Goal: Transaction & Acquisition: Subscribe to service/newsletter

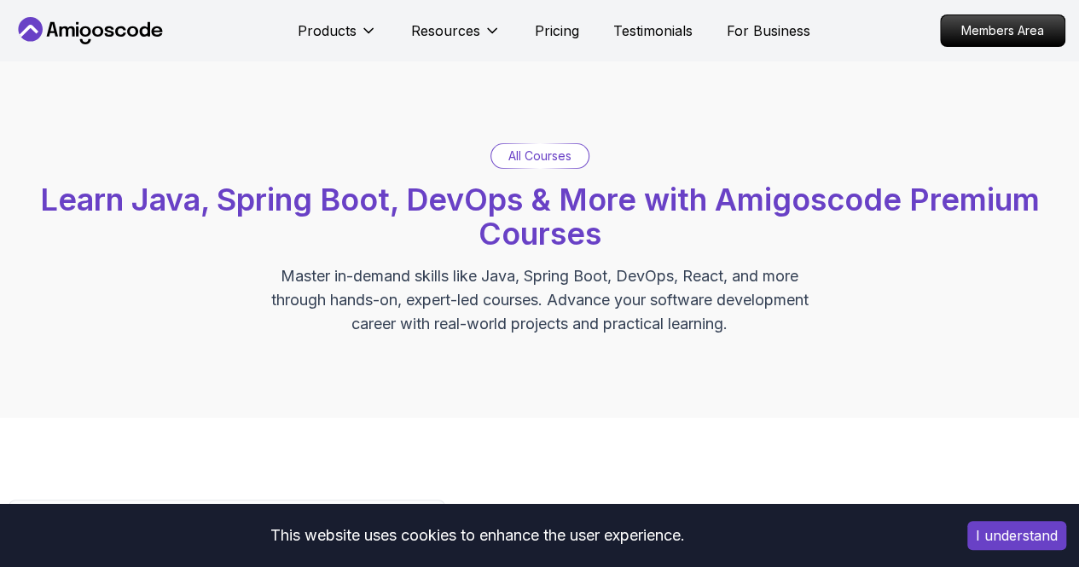
click at [508, 206] on span "Learn Java, Spring Boot, DevOps & More with Amigoscode Premium Courses" at bounding box center [540, 217] width 1000 height 72
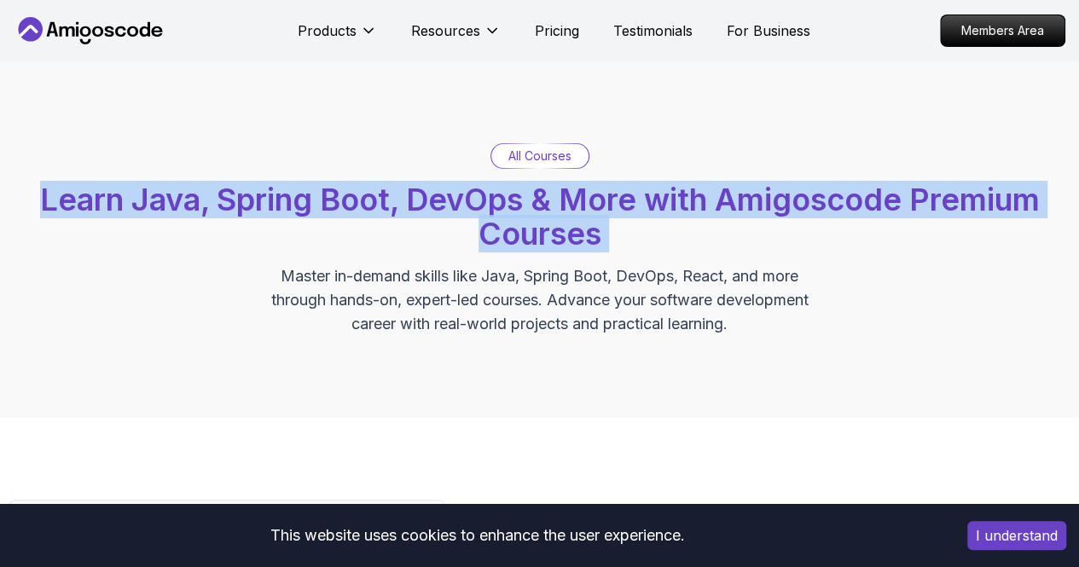
click at [508, 206] on span "Learn Java, Spring Boot, DevOps & More with Amigoscode Premium Courses" at bounding box center [540, 217] width 1000 height 72
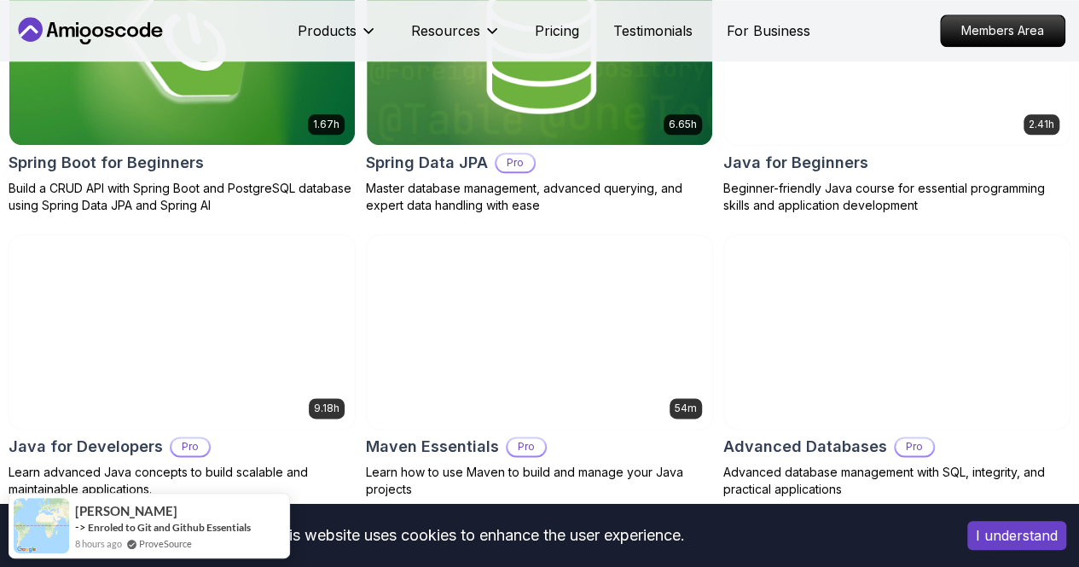
scroll to position [1109, 0]
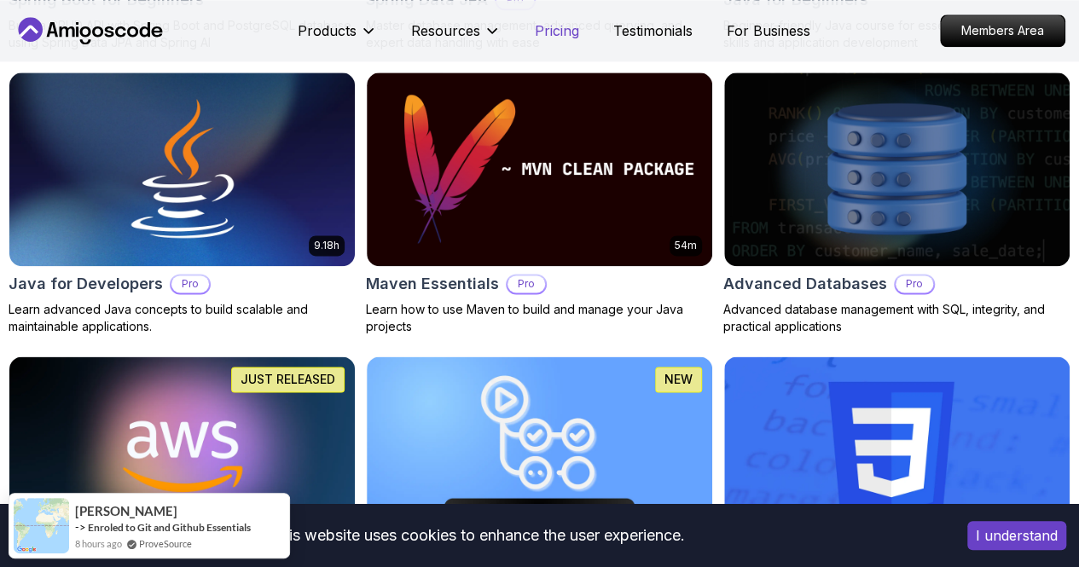
click at [577, 33] on p "Pricing" at bounding box center [557, 30] width 44 height 20
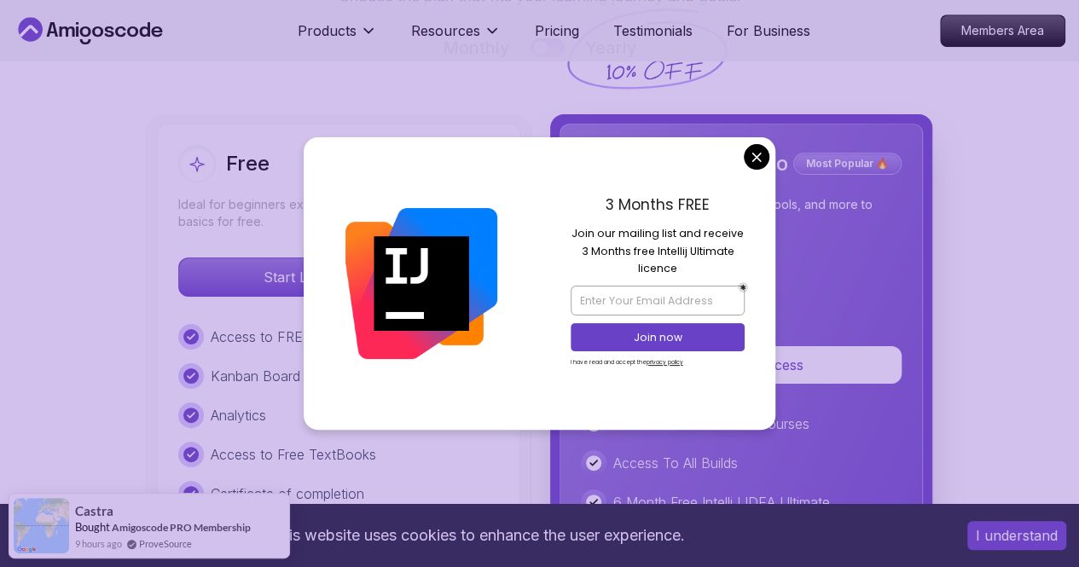
scroll to position [3897, 0]
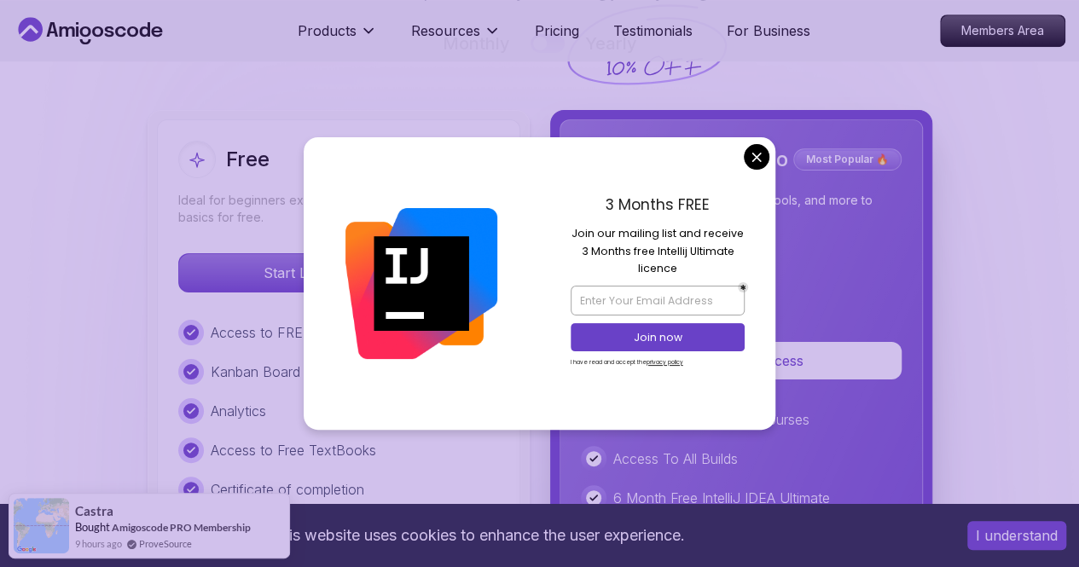
click at [591, 240] on p "Join our mailing list and receive 3 Months free Intellij Ultimate licence" at bounding box center [658, 251] width 174 height 52
click at [591, 239] on p "Join our mailing list and receive 3 Months free Intellij Ultimate licence" at bounding box center [658, 251] width 174 height 52
click at [660, 244] on p "Join our mailing list and receive 3 Months free Intellij Ultimate licence" at bounding box center [658, 251] width 174 height 52
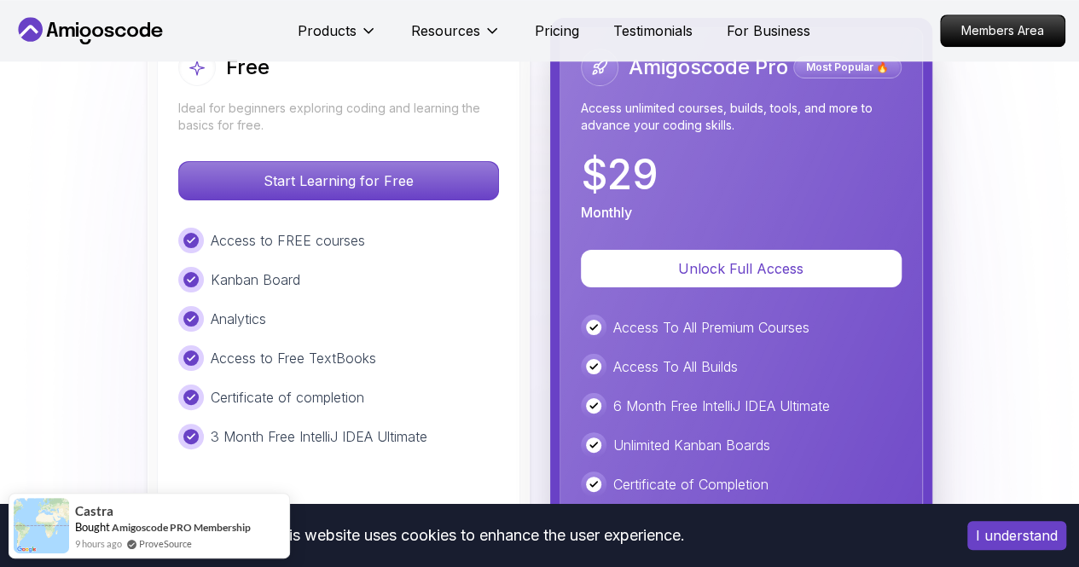
scroll to position [4068, 0]
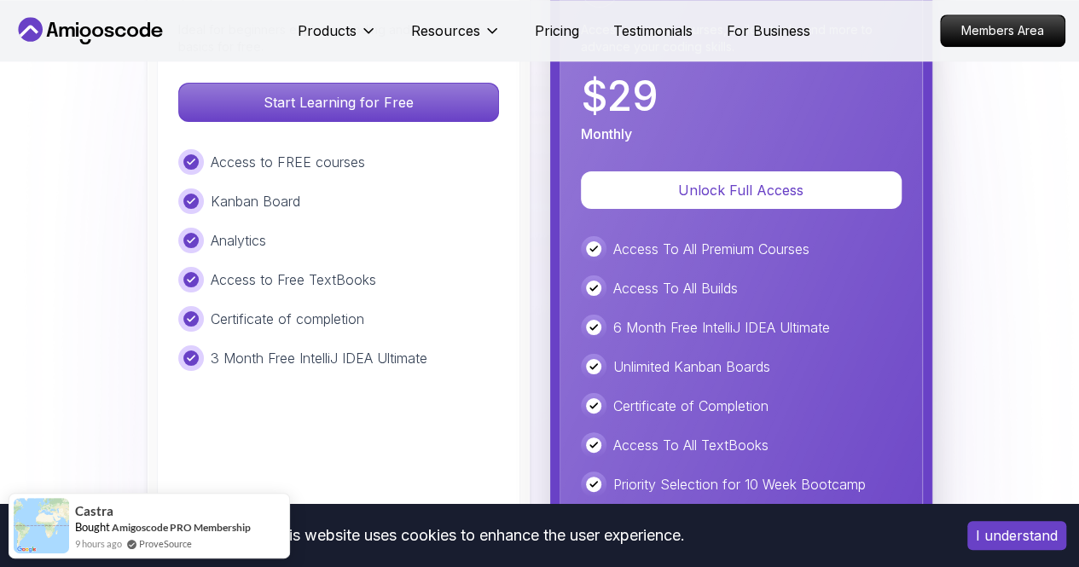
click at [636, 317] on p "6 Month Free IntelliJ IDEA Ultimate" at bounding box center [721, 327] width 217 height 20
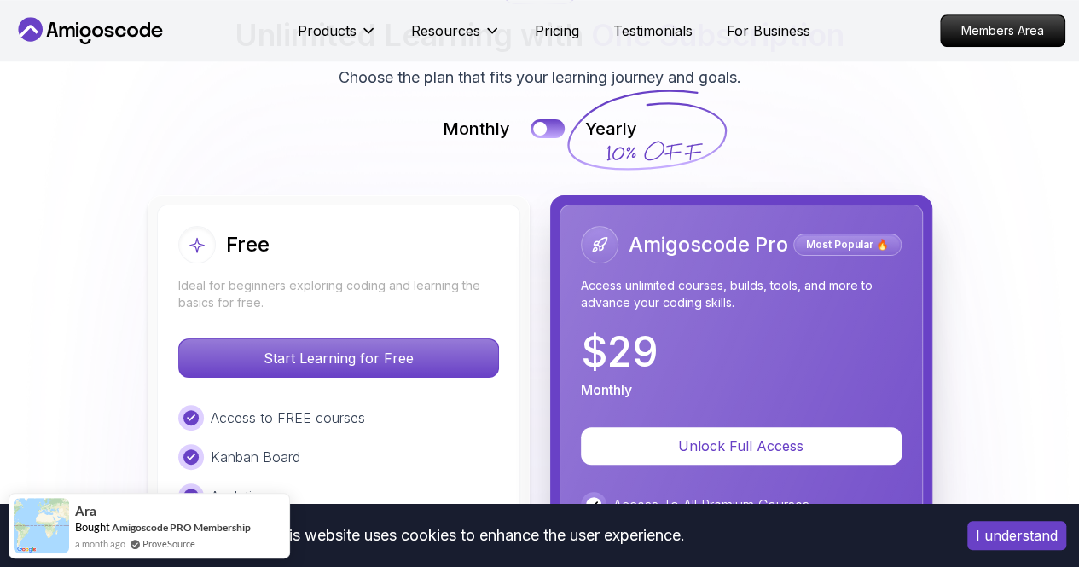
scroll to position [3641, 0]
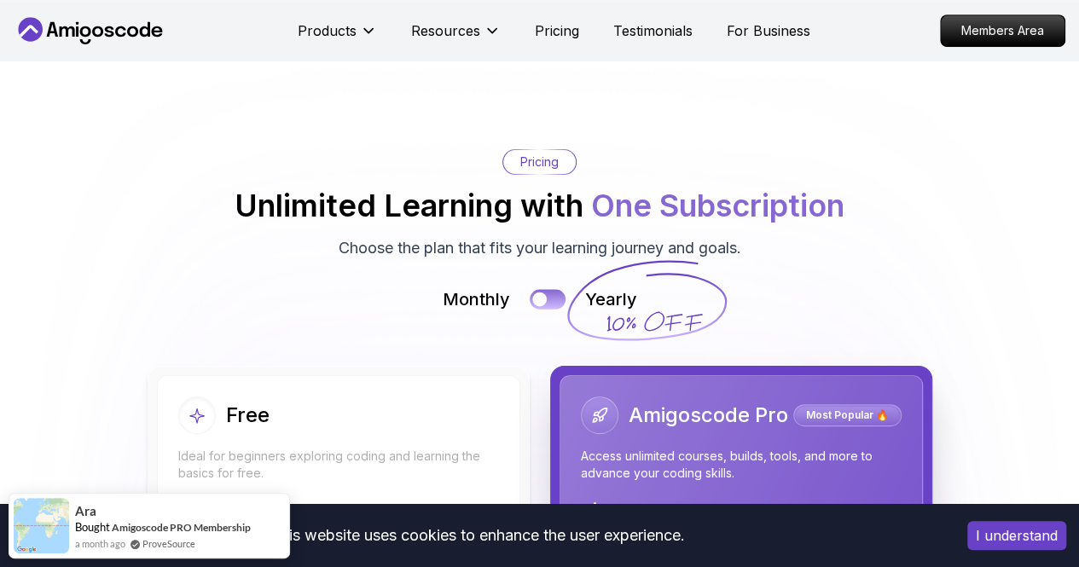
click at [542, 293] on div at bounding box center [539, 300] width 15 height 15
click at [542, 290] on button at bounding box center [548, 300] width 36 height 20
click at [542, 293] on div at bounding box center [539, 300] width 15 height 15
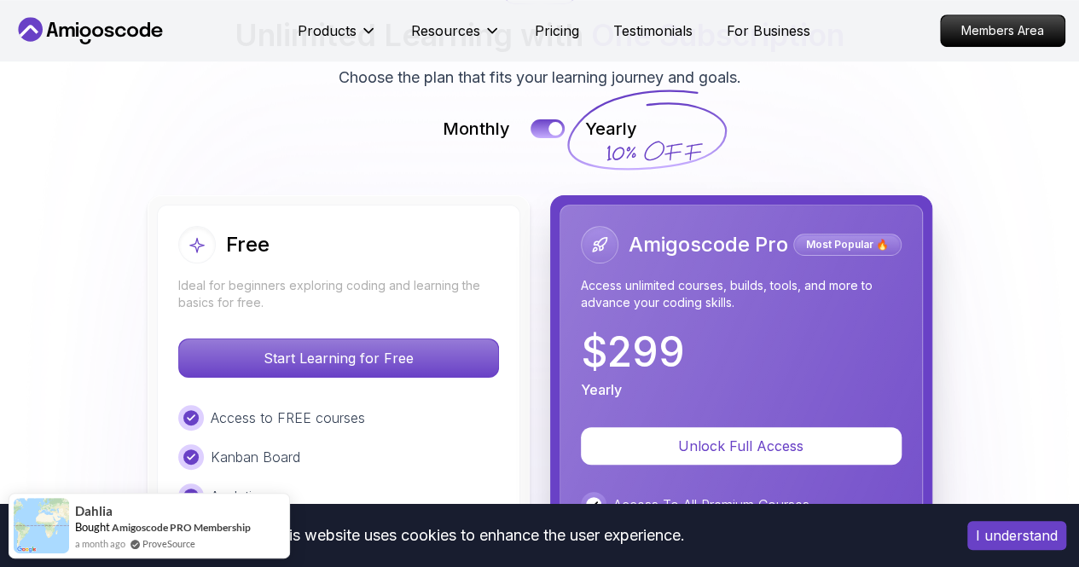
scroll to position [3727, 0]
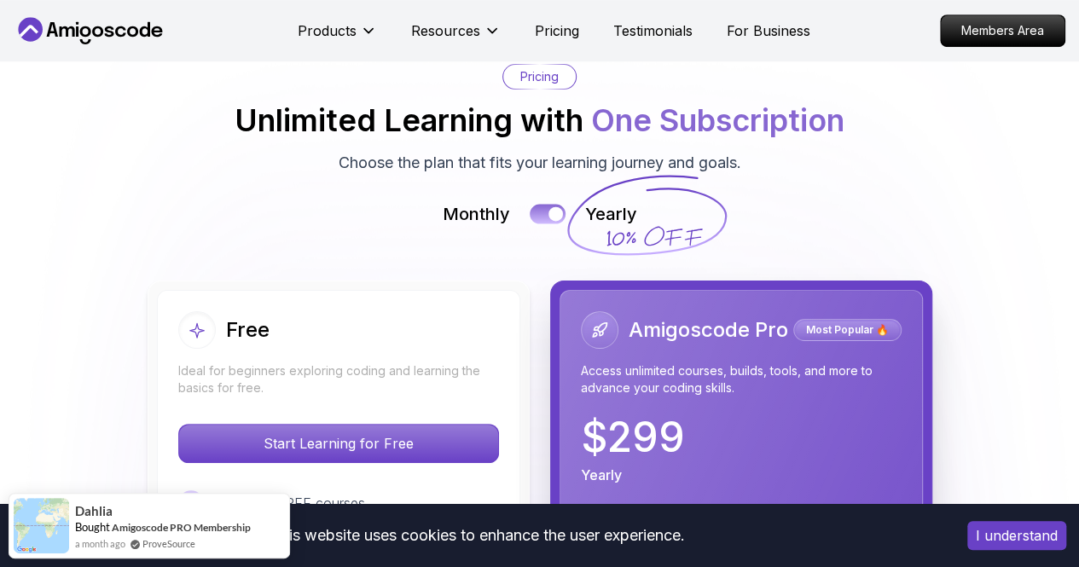
click at [539, 205] on button at bounding box center [548, 215] width 36 height 20
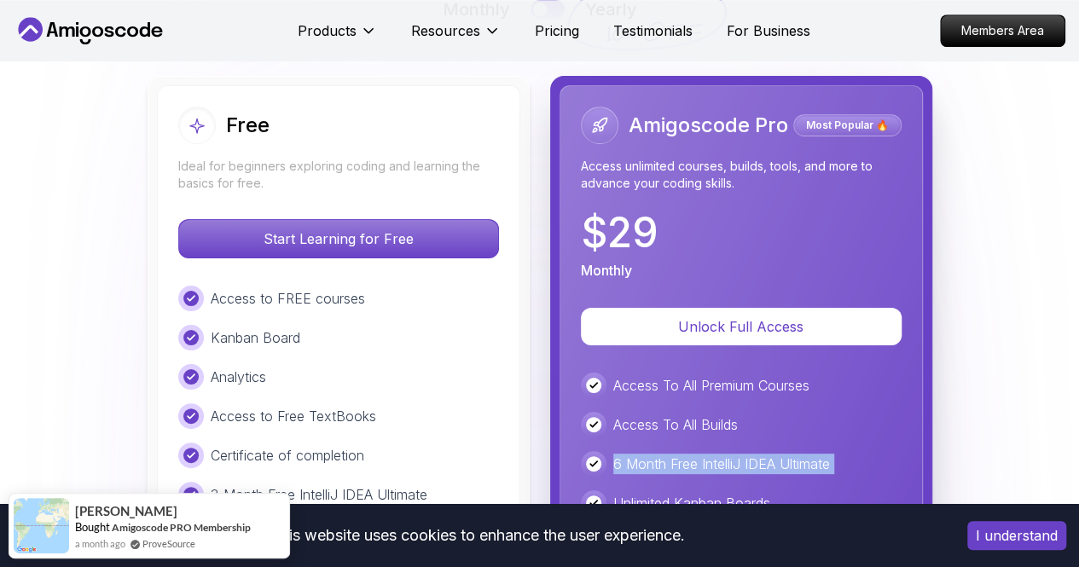
scroll to position [3897, 0]
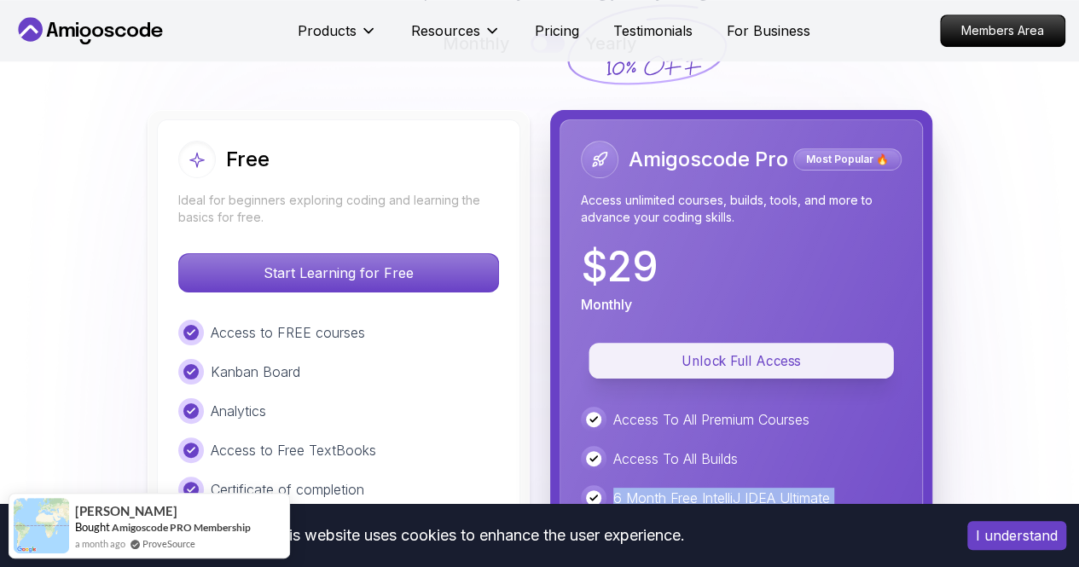
click at [718, 352] on p "Unlock Full Access" at bounding box center [741, 362] width 266 height 20
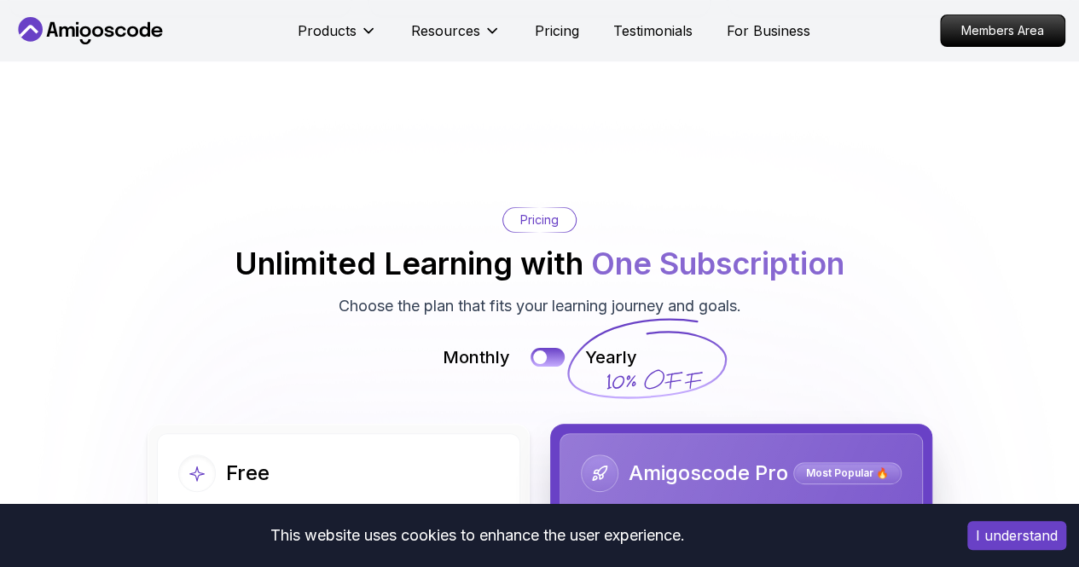
scroll to position [3612, 0]
